Goal: Transaction & Acquisition: Purchase product/service

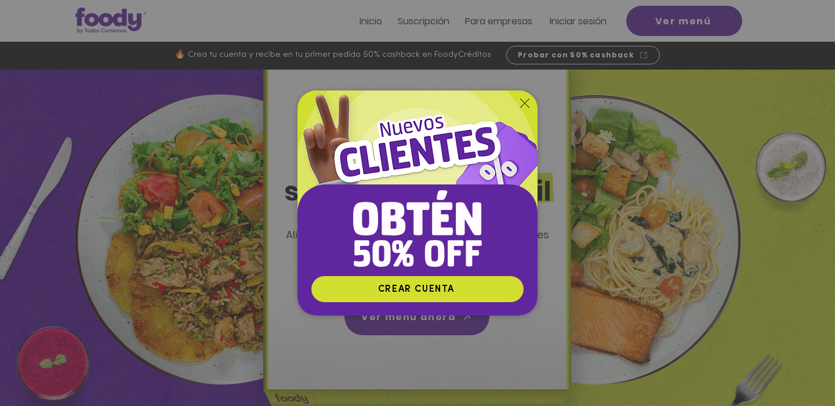
click at [528, 107] on icon "Volver al sitio" at bounding box center [524, 103] width 9 height 9
click at [524, 101] on icon "Volver al sitio" at bounding box center [524, 103] width 9 height 9
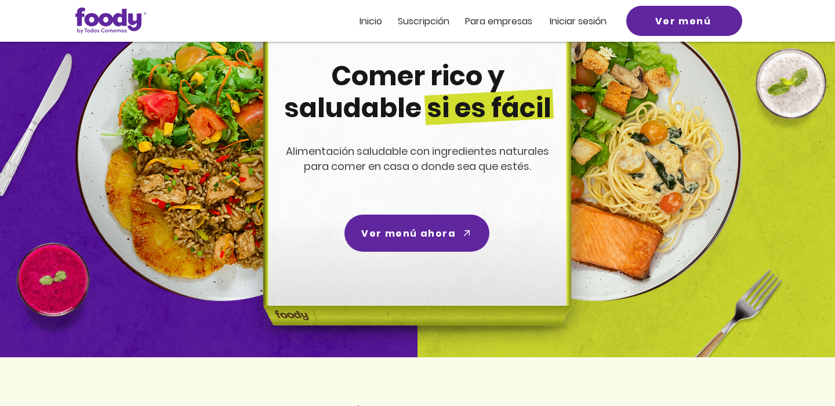
scroll to position [77, 0]
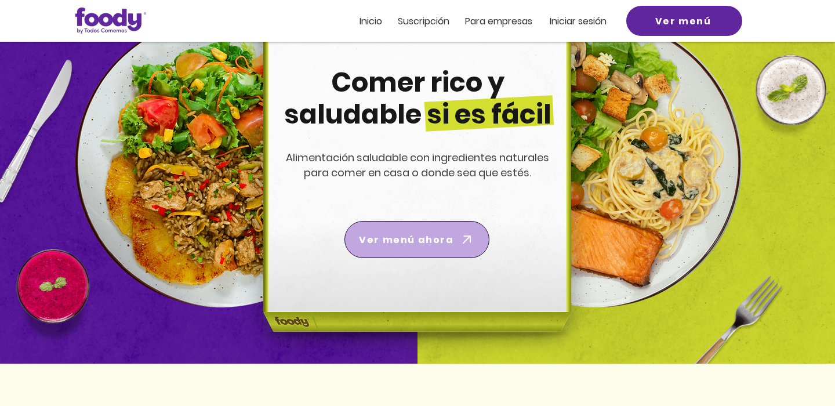
click at [403, 245] on span "Ver menú ahora" at bounding box center [406, 240] width 95 height 15
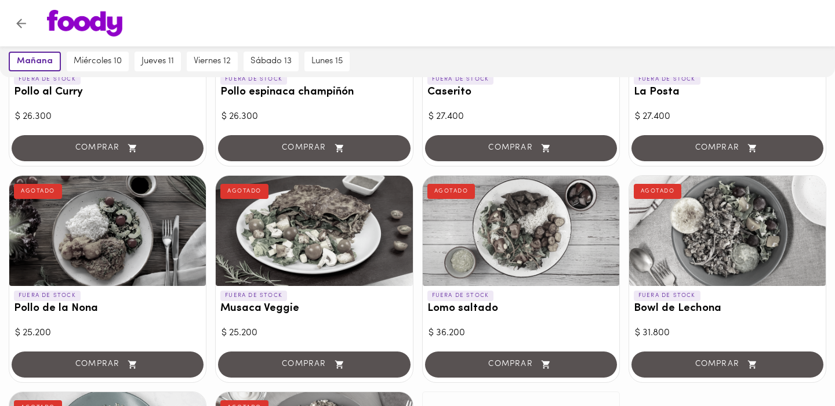
scroll to position [878, 0]
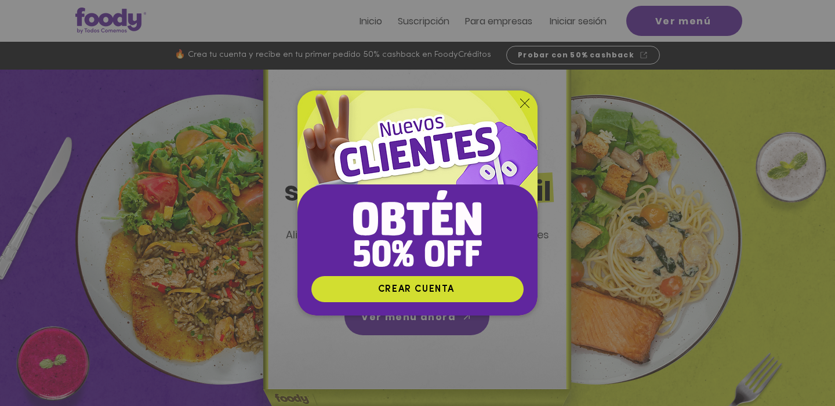
click at [523, 103] on icon "Volver al sitio" at bounding box center [524, 103] width 9 height 9
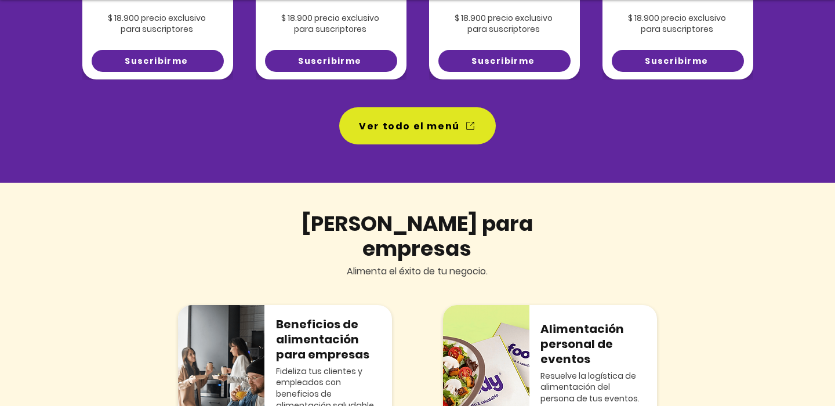
scroll to position [1043, 0]
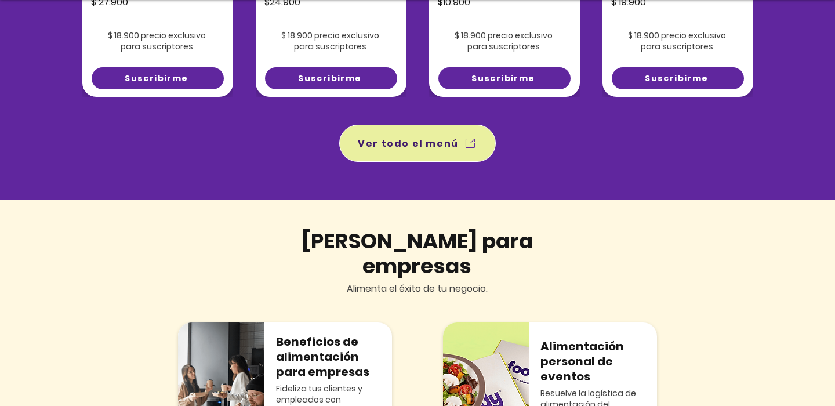
click at [405, 143] on span "Ver todo el menú" at bounding box center [408, 143] width 101 height 15
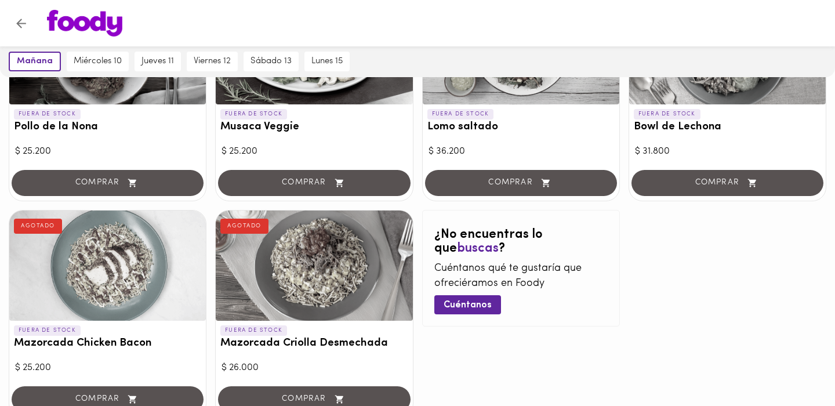
scroll to position [1074, 0]
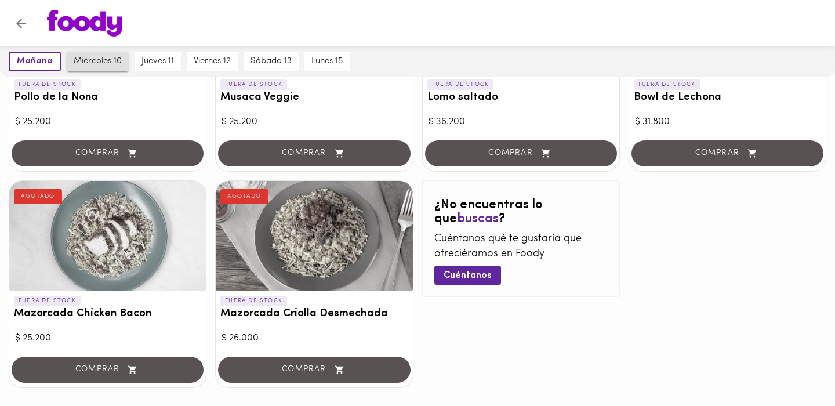
click at [92, 53] on button "miércoles 10" at bounding box center [98, 62] width 62 height 20
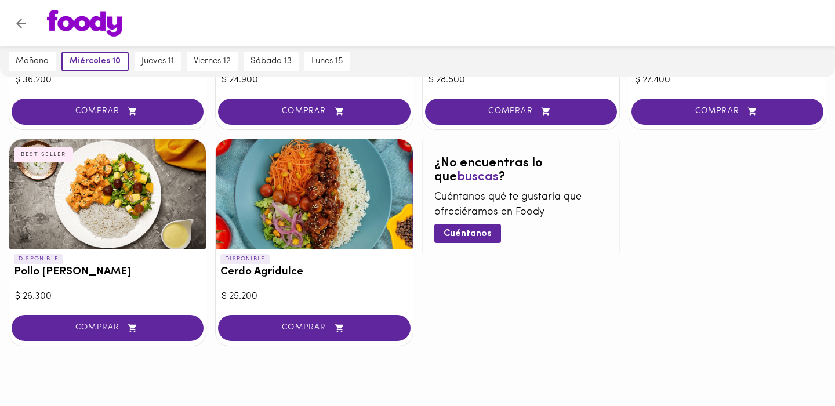
scroll to position [1115, 0]
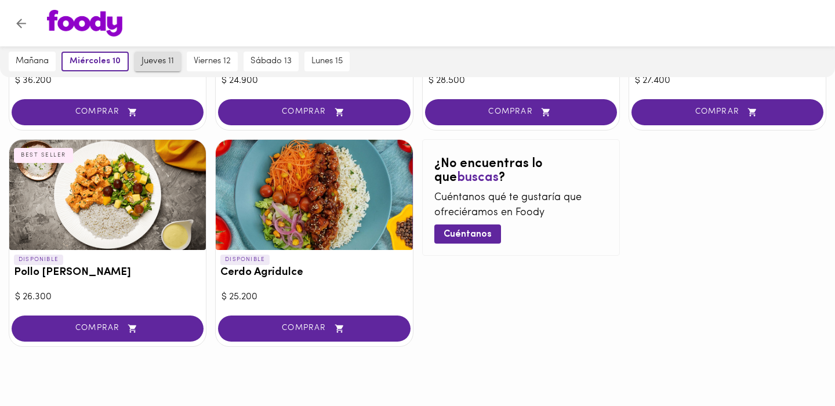
click at [165, 64] on span "jueves 11" at bounding box center [158, 61] width 32 height 10
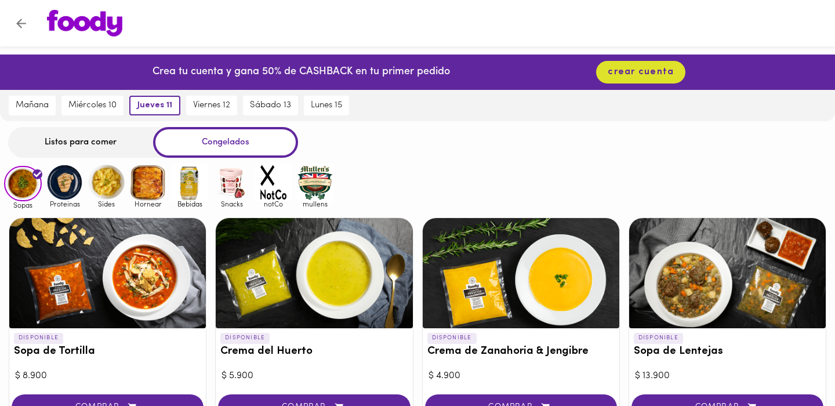
click at [85, 139] on div "Listos para comer" at bounding box center [80, 142] width 145 height 31
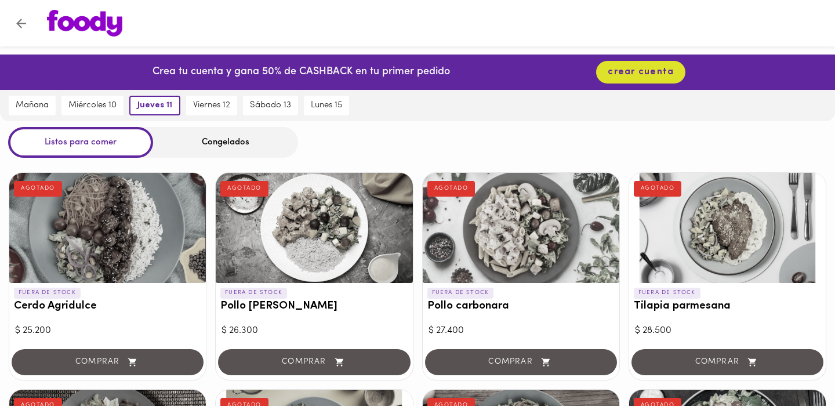
click at [221, 146] on div "Congelados" at bounding box center [225, 142] width 145 height 31
